Goal: Task Accomplishment & Management: Use online tool/utility

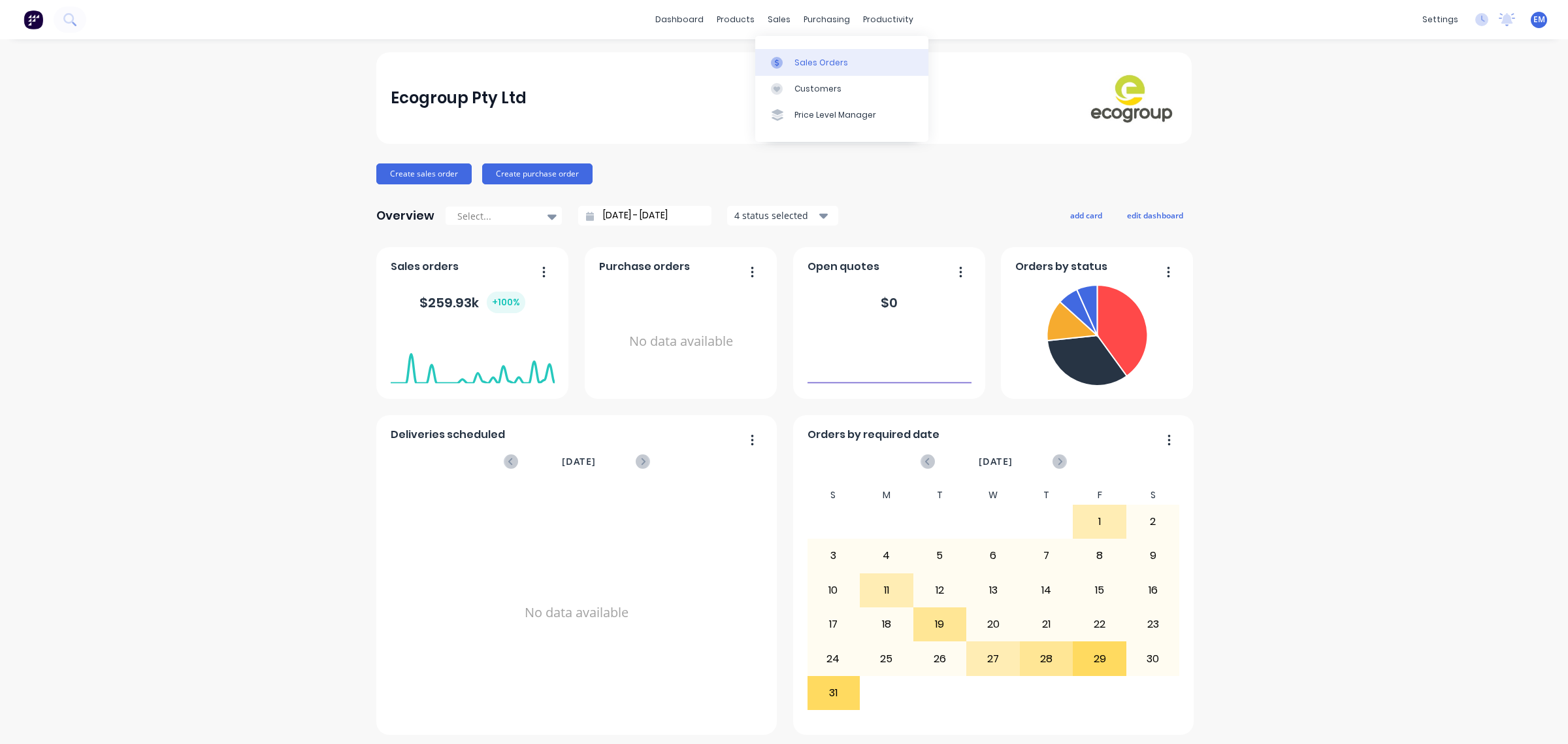
click at [791, 59] on link "Sales Orders" at bounding box center [842, 61] width 173 height 26
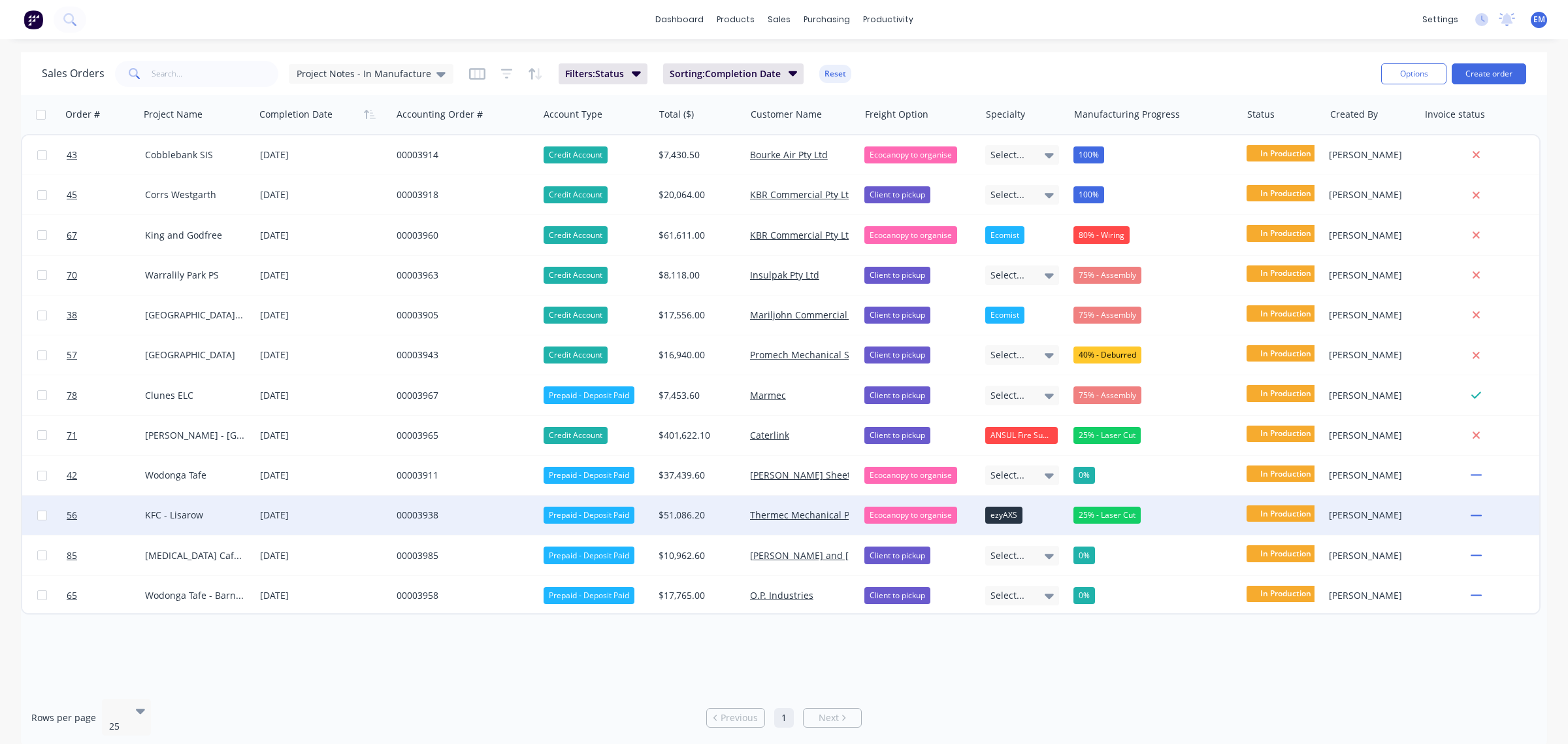
click at [409, 511] on div "00003938" at bounding box center [462, 515] width 130 height 13
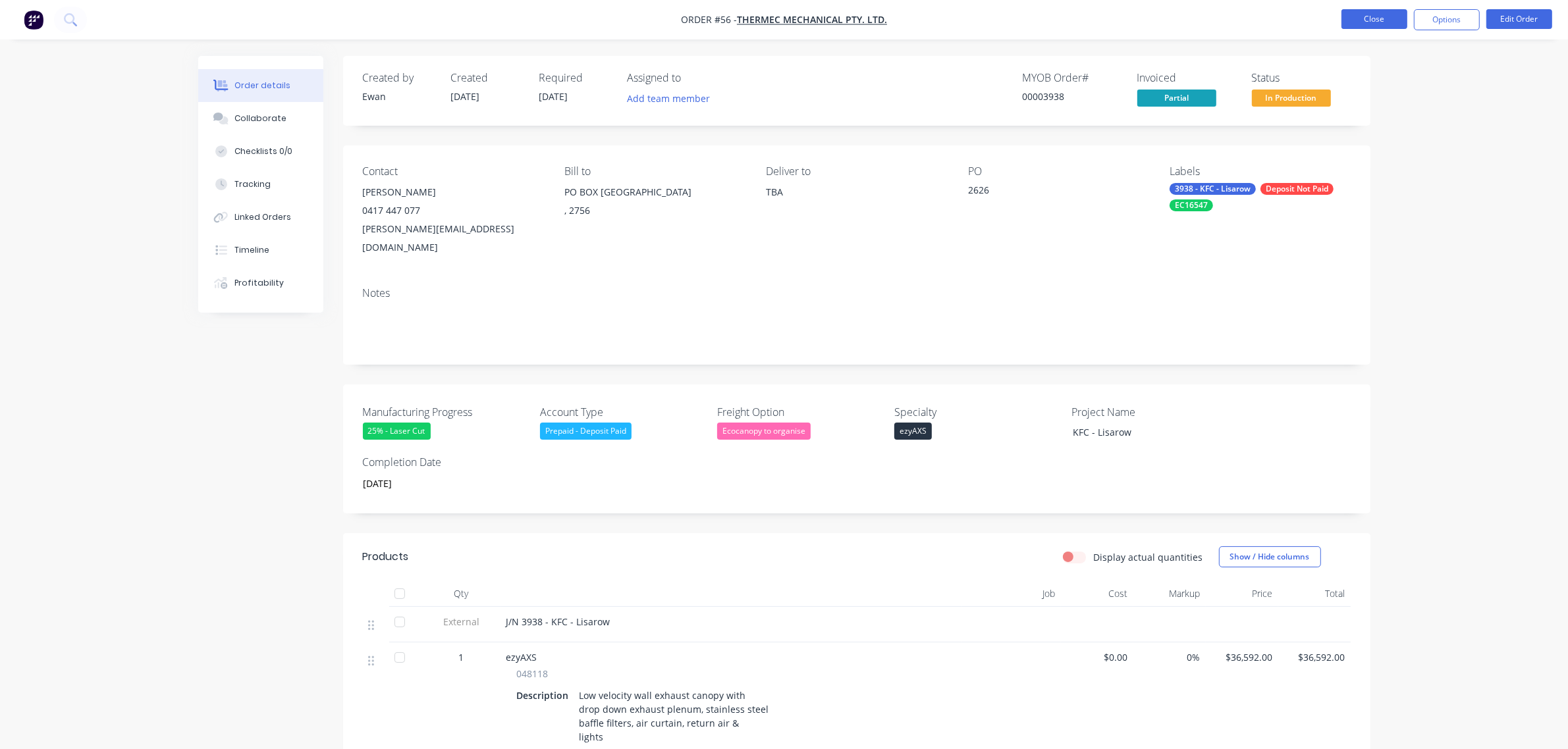
click at [1353, 18] on button "Close" at bounding box center [1373, 19] width 66 height 20
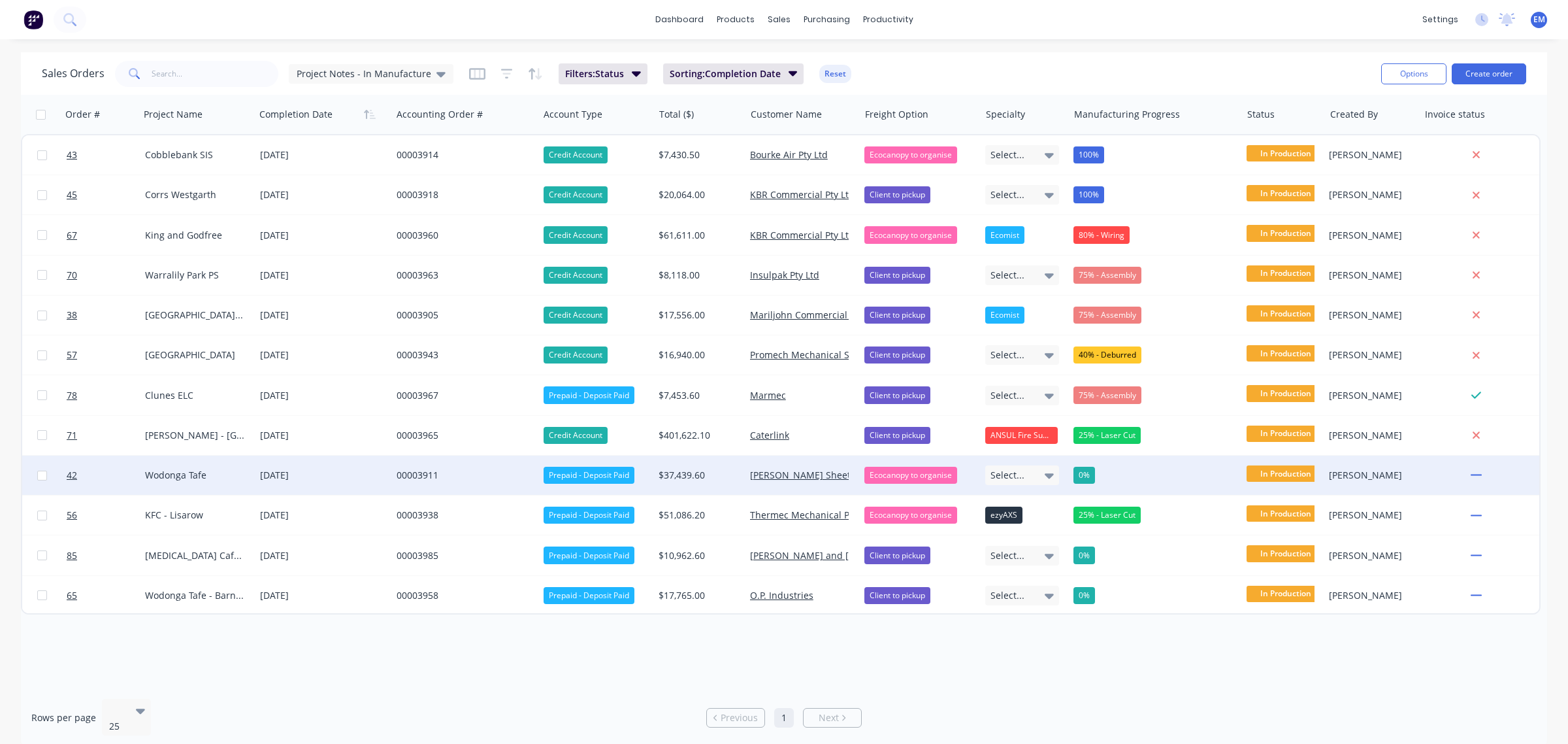
click at [425, 475] on div "00003911" at bounding box center [462, 475] width 130 height 13
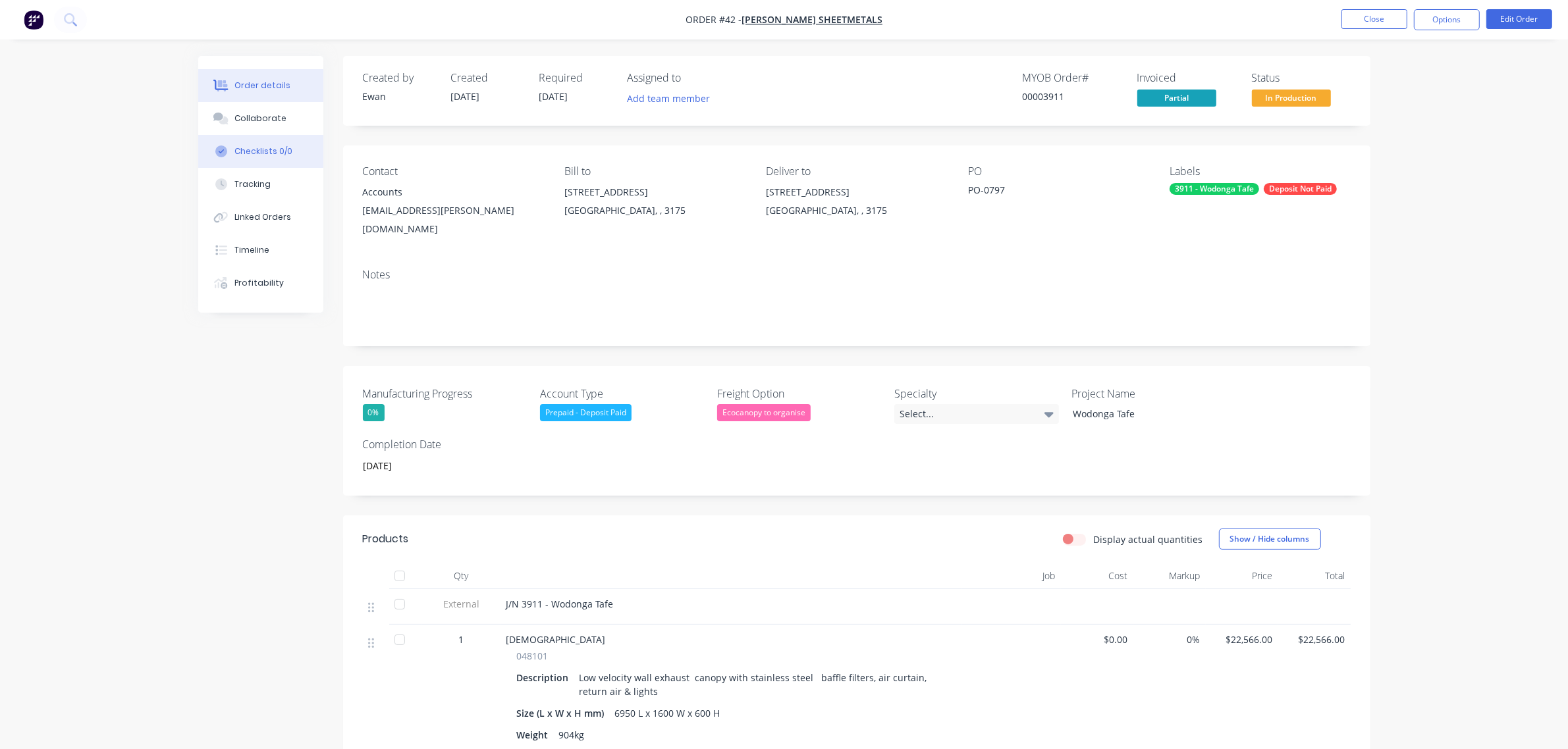
click at [278, 140] on button "Checklists 0/0" at bounding box center [261, 152] width 125 height 33
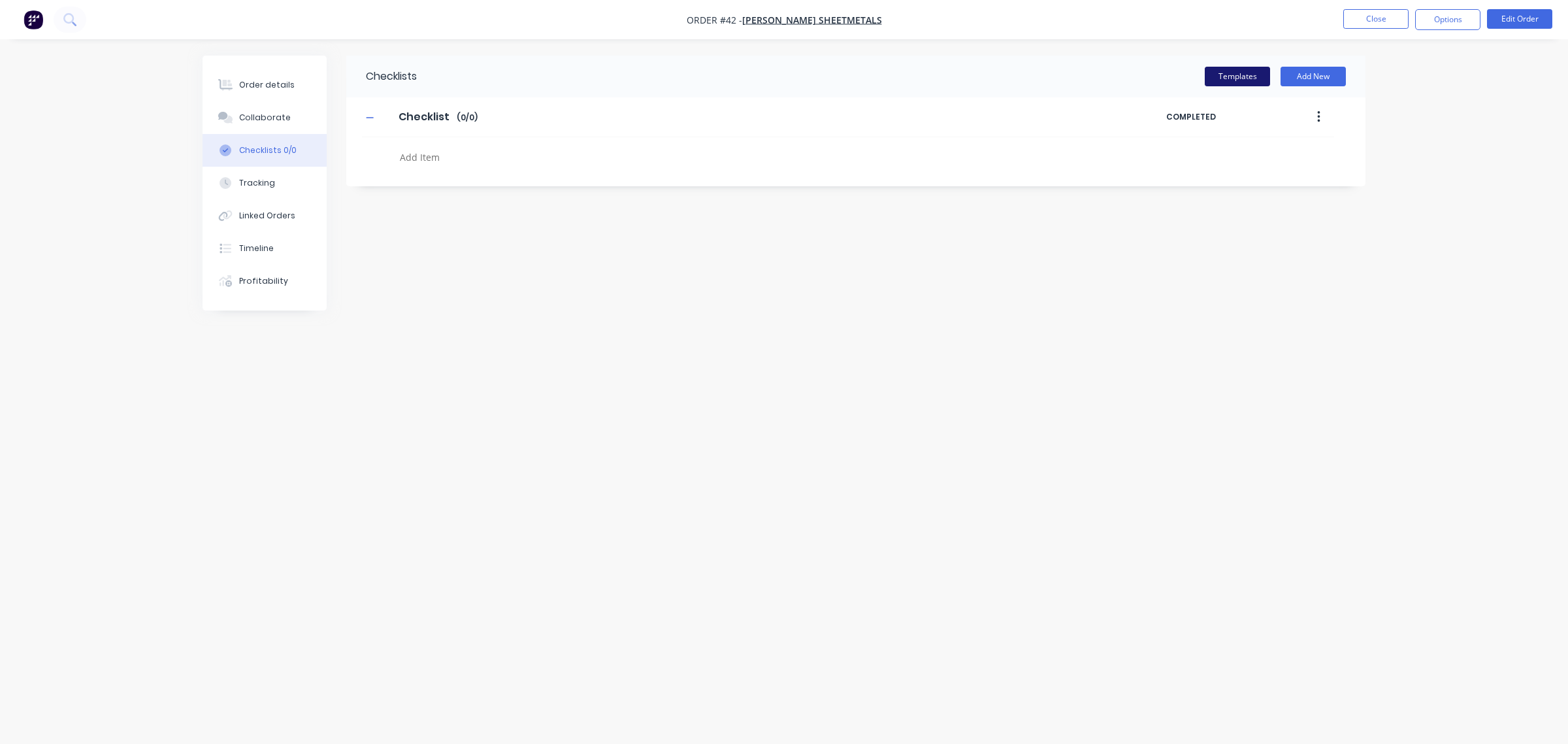
click at [1255, 77] on button "Templates" at bounding box center [1237, 76] width 65 height 19
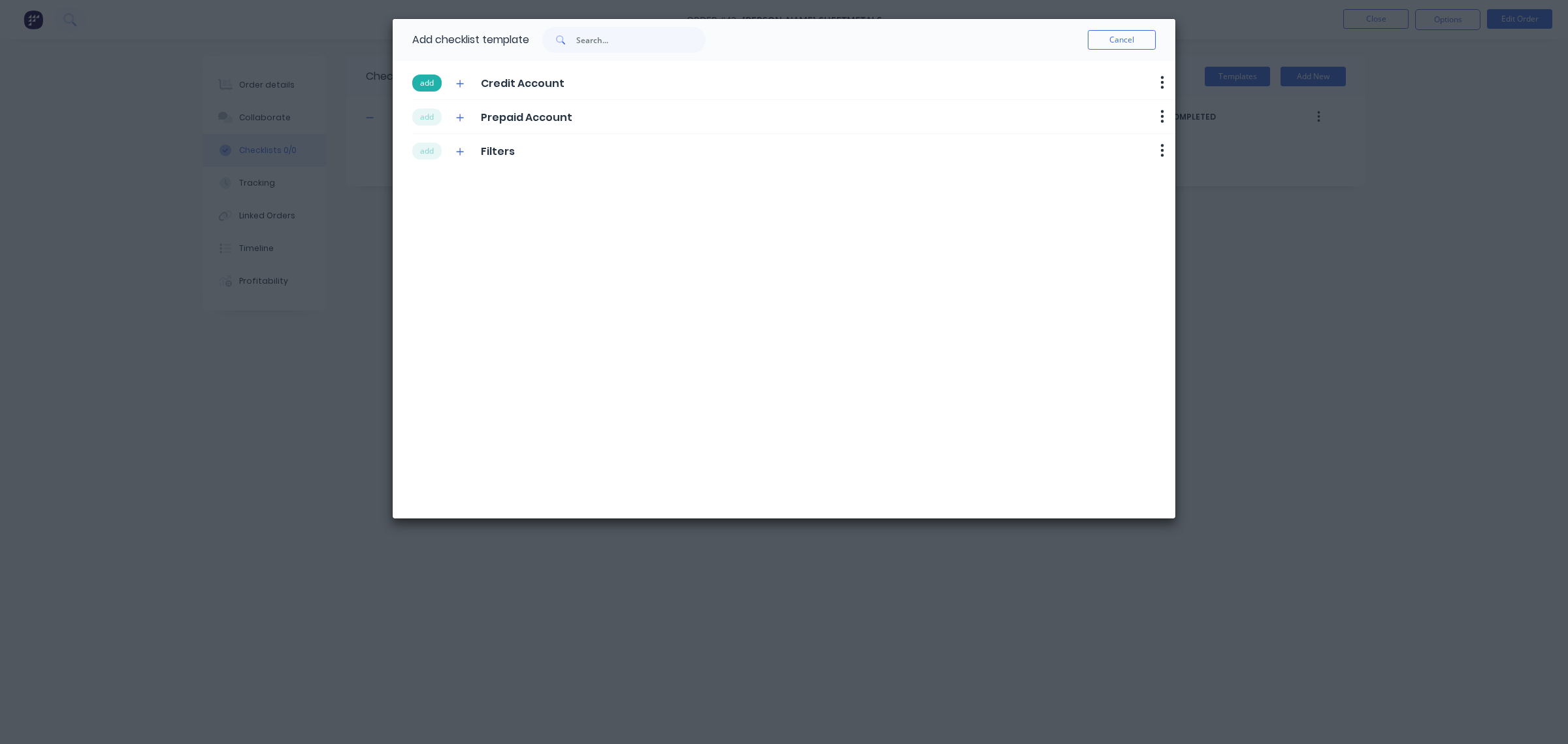
click at [428, 82] on button "add" at bounding box center [427, 82] width 29 height 17
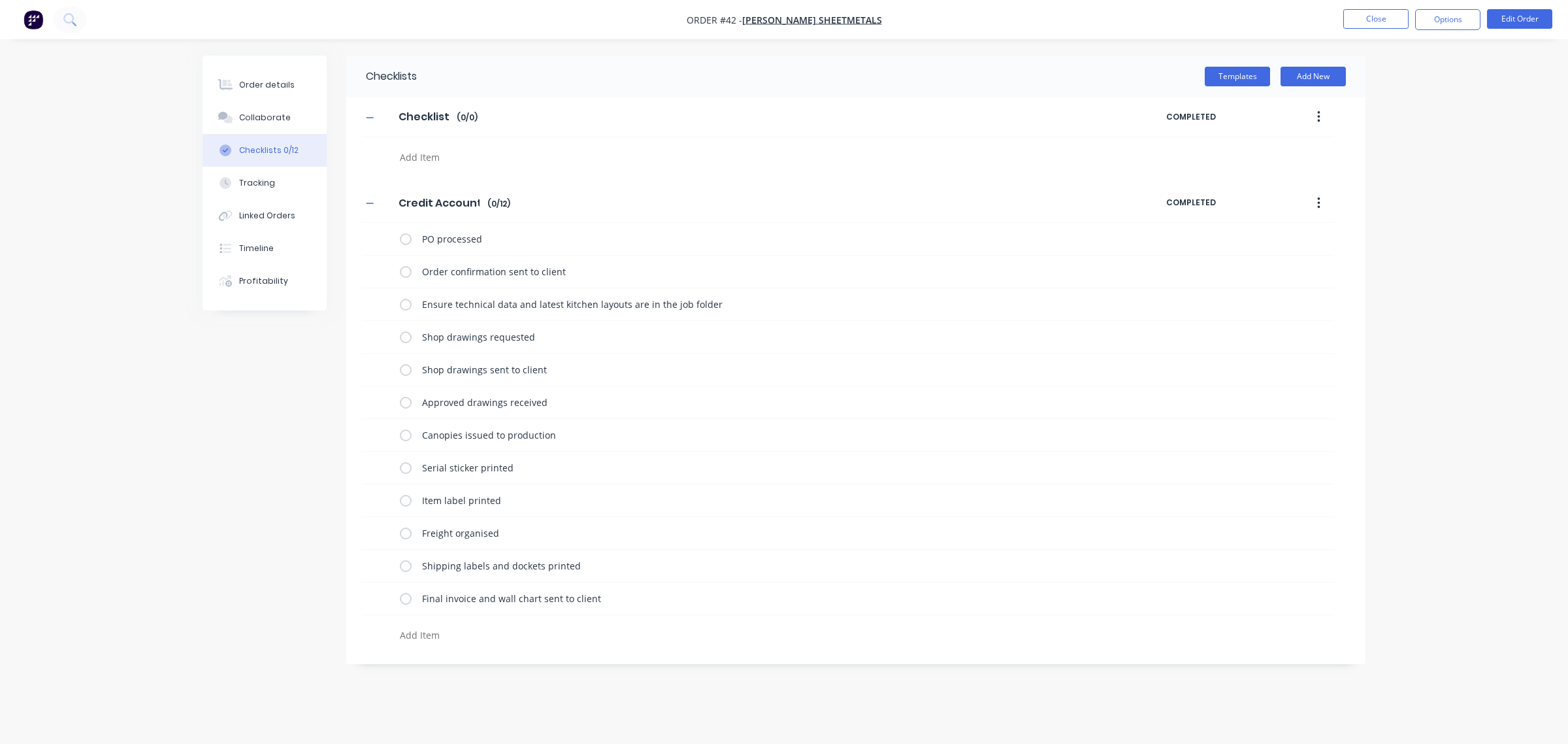
click at [1315, 115] on button "button" at bounding box center [1319, 116] width 31 height 23
click at [1304, 175] on div "Delete" at bounding box center [1272, 177] width 100 height 19
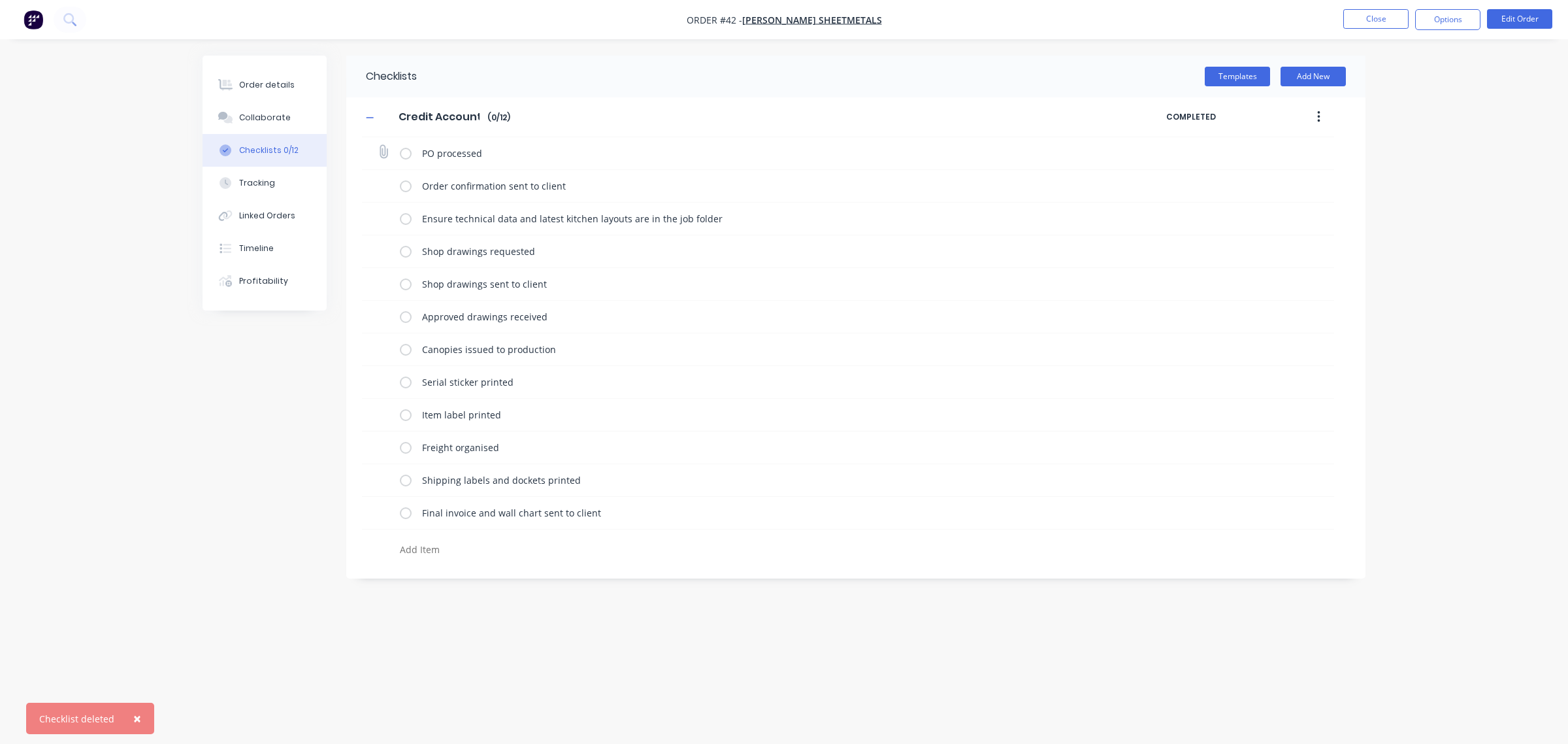
click at [405, 157] on label at bounding box center [406, 153] width 12 height 13
click at [0, 0] on input "checkbox" at bounding box center [0, 0] width 0 height 0
click at [405, 187] on label at bounding box center [406, 186] width 12 height 13
click at [0, 0] on input "checkbox" at bounding box center [0, 0] width 0 height 0
click at [406, 220] on label at bounding box center [406, 219] width 12 height 13
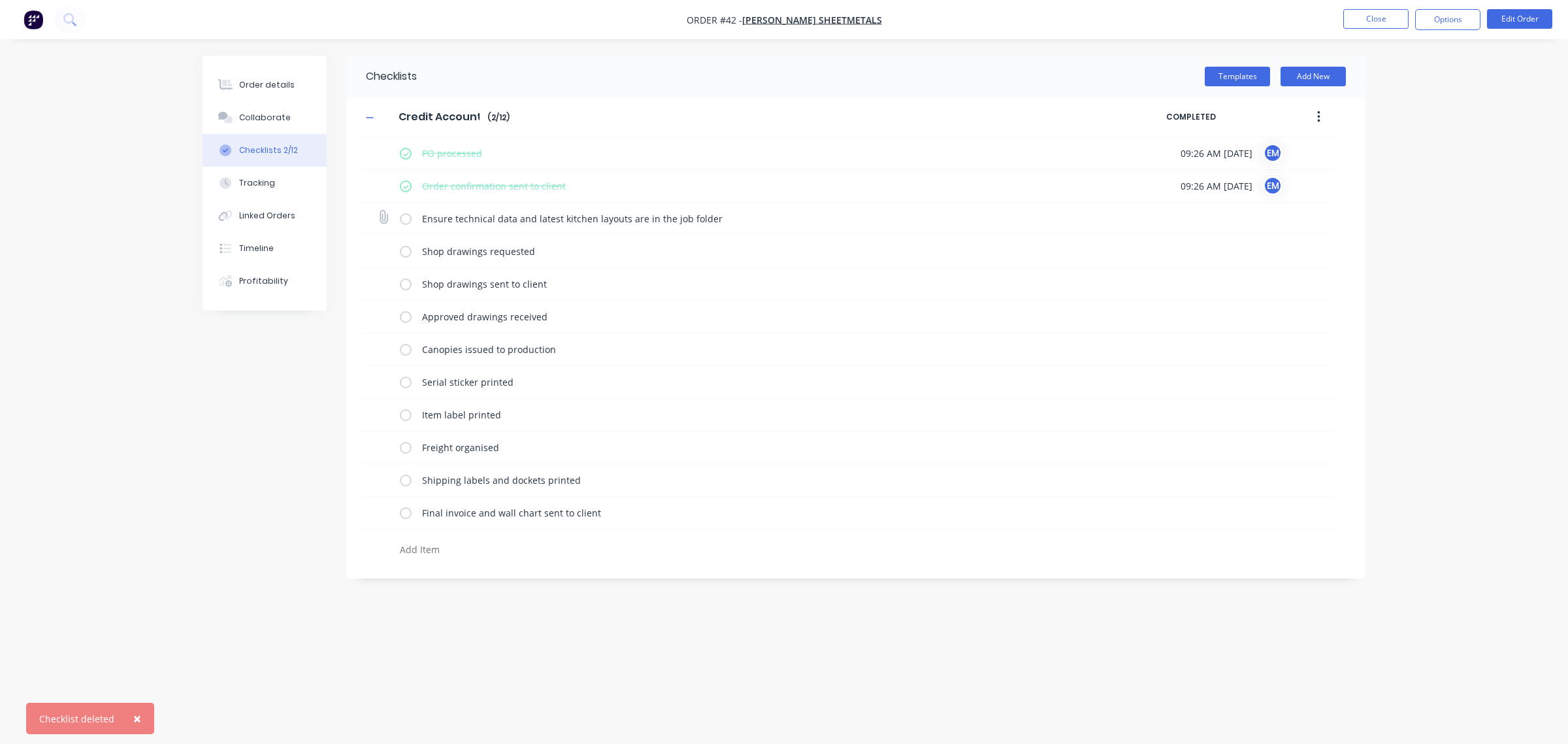
click at [0, 0] on input "checkbox" at bounding box center [0, 0] width 0 height 0
click at [408, 252] on label at bounding box center [406, 251] width 12 height 13
click at [0, 0] on input "checkbox" at bounding box center [0, 0] width 0 height 0
click at [409, 291] on label at bounding box center [406, 284] width 12 height 13
click at [0, 0] on input "checkbox" at bounding box center [0, 0] width 0 height 0
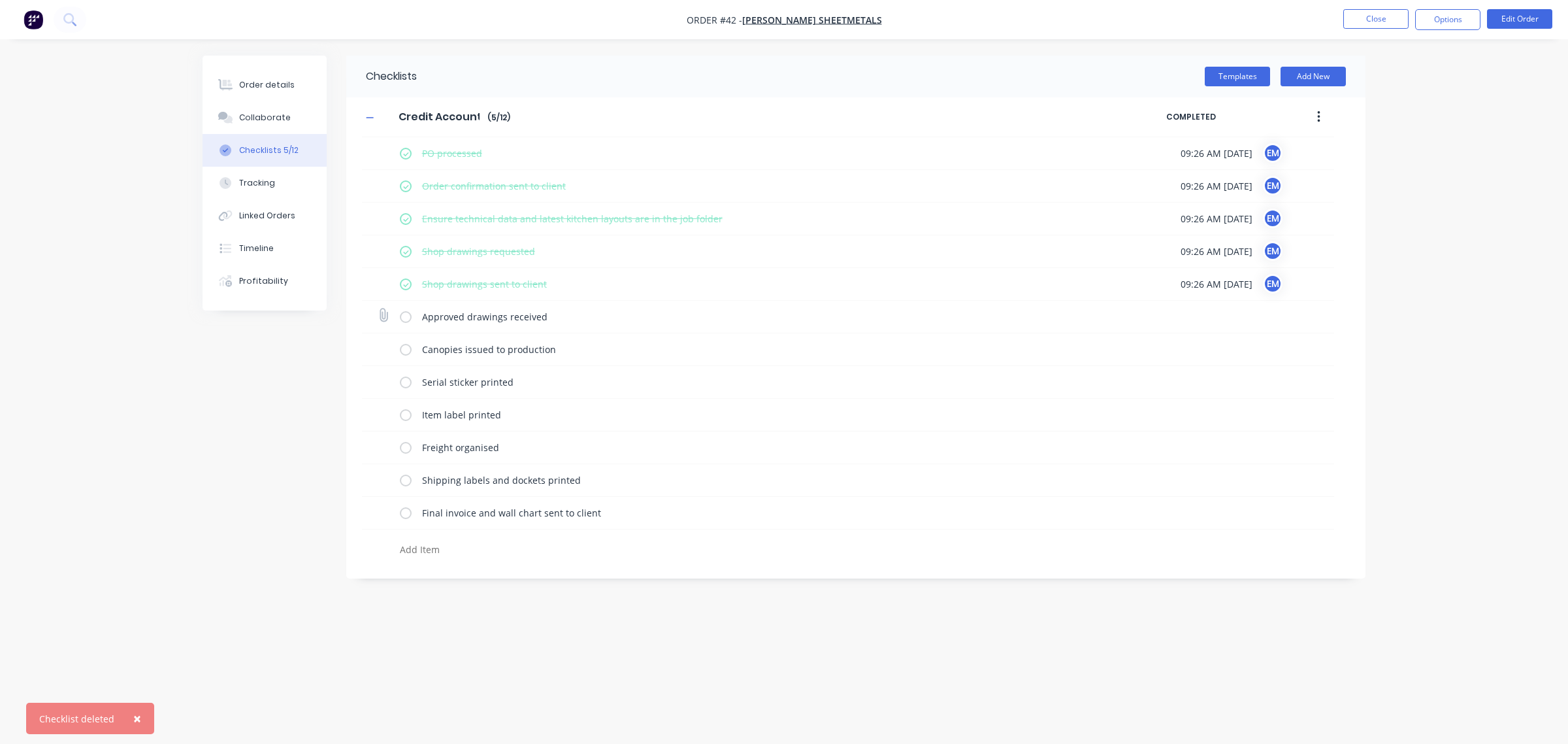
click at [407, 318] on label at bounding box center [406, 317] width 12 height 13
click at [0, 0] on input "checkbox" at bounding box center [0, 0] width 0 height 0
click at [406, 351] on label at bounding box center [406, 349] width 12 height 13
click at [0, 0] on input "checkbox" at bounding box center [0, 0] width 0 height 0
